Goal: Information Seeking & Learning: Learn about a topic

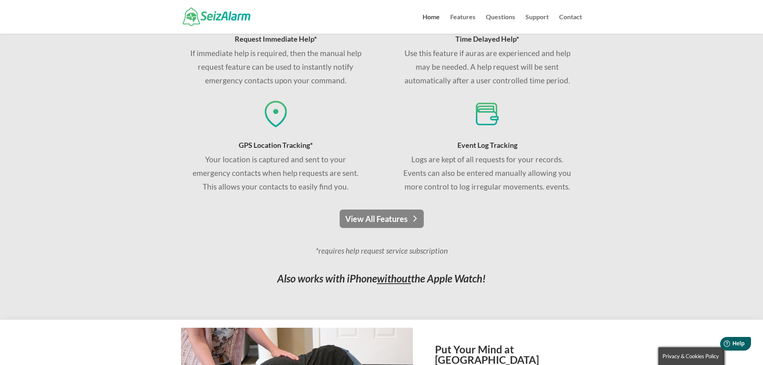
scroll to position [561, 0]
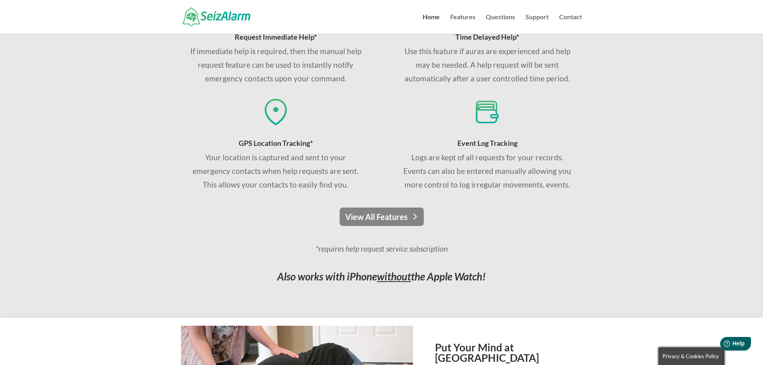
click at [364, 214] on link "View All Features" at bounding box center [382, 217] width 84 height 18
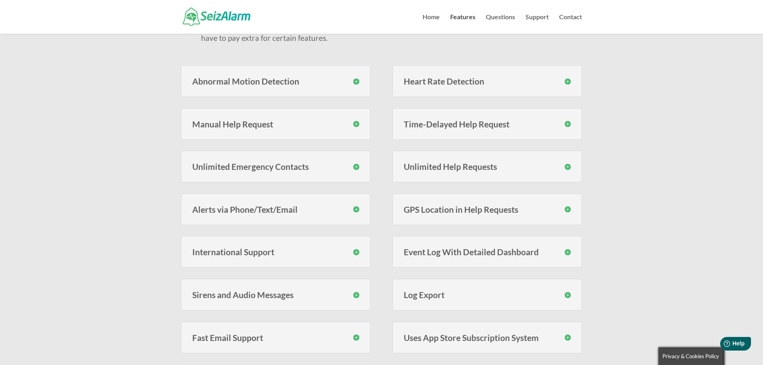
scroll to position [160, 0]
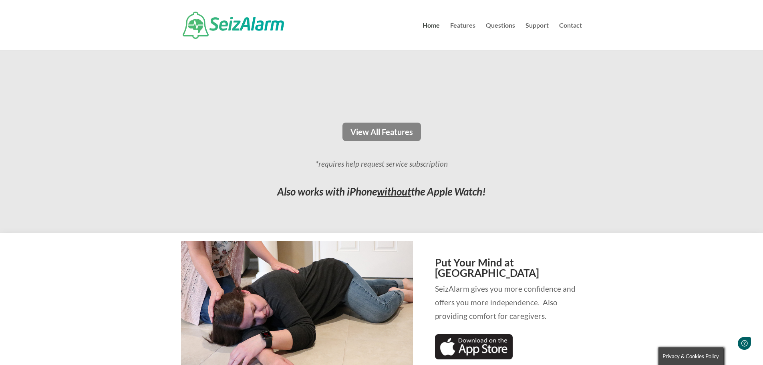
scroll to position [561, 0]
